Goal: Navigation & Orientation: Go to known website

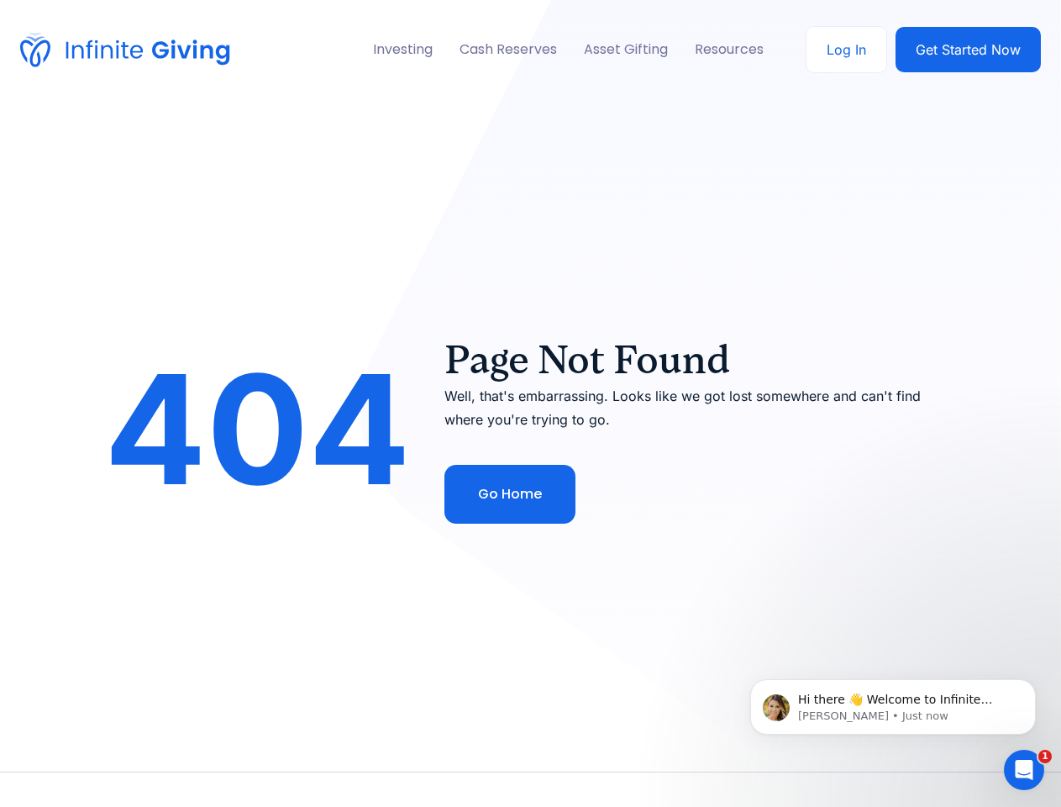
click at [125, 50] on img at bounding box center [125, 50] width 210 height 34
click at [567, 49] on ul "Investing Endowments Growth Investing Utility Pages Style Guide Start Here 404 …" at bounding box center [568, 49] width 391 height 23
click at [401, 49] on div "Investing" at bounding box center [403, 49] width 60 height 23
click at [730, 49] on div "Resources" at bounding box center [729, 49] width 69 height 23
click at [509, 494] on link "Go Home" at bounding box center [510, 494] width 131 height 59
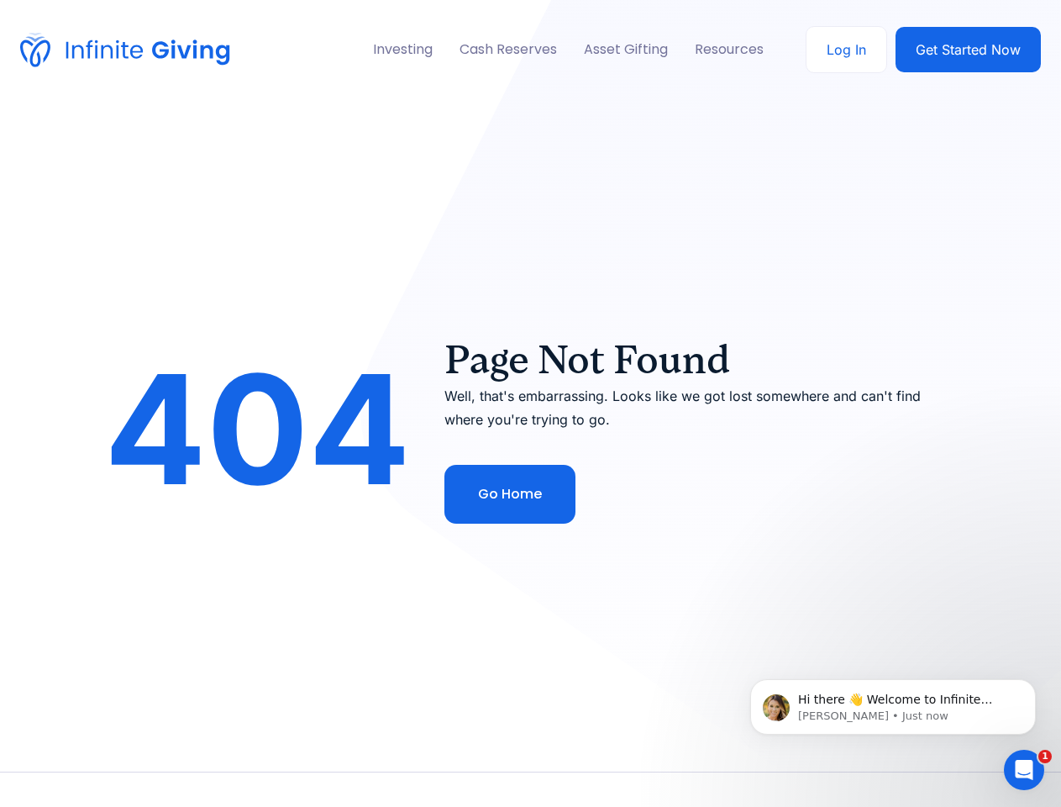
click at [893, 707] on p "Hi there 👋 Welcome to Infinite Giving. If you have any questions, just reply to…" at bounding box center [906, 700] width 217 height 17
click at [1040, 684] on section "404 Page Not Found Well, that's embarrassing. Looks like we got lost somewhere …" at bounding box center [530, 435] width 1061 height 672
